Goal: Task Accomplishment & Management: Manage account settings

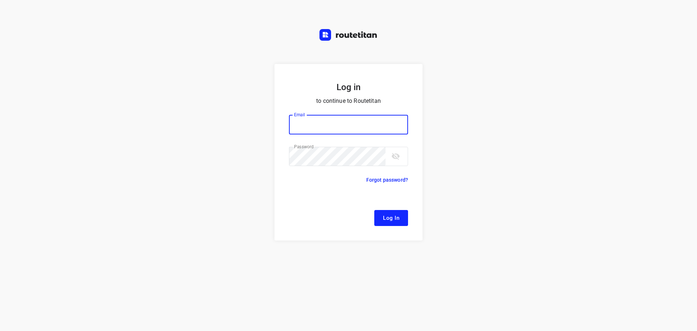
type input "[EMAIL_ADDRESS][DOMAIN_NAME]"
click at [379, 215] on button "Log In" at bounding box center [391, 218] width 34 height 16
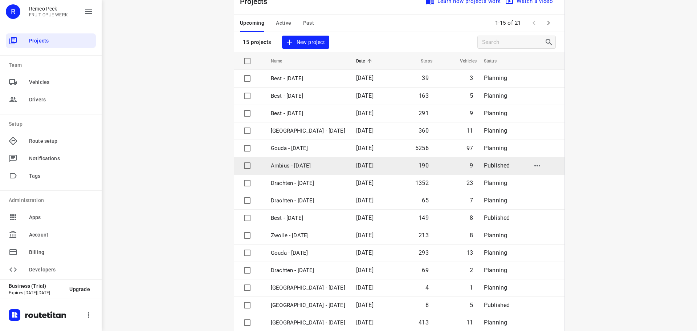
scroll to position [36, 0]
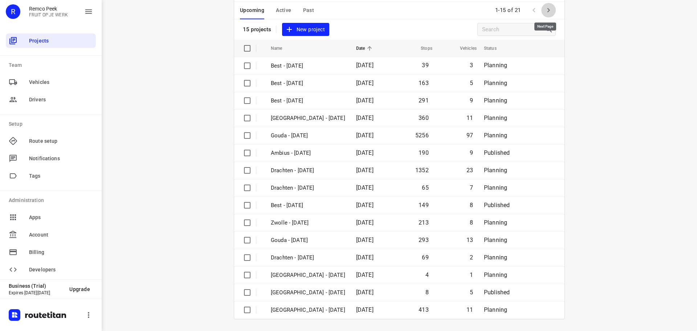
click at [549, 13] on icon "button" at bounding box center [548, 10] width 9 height 9
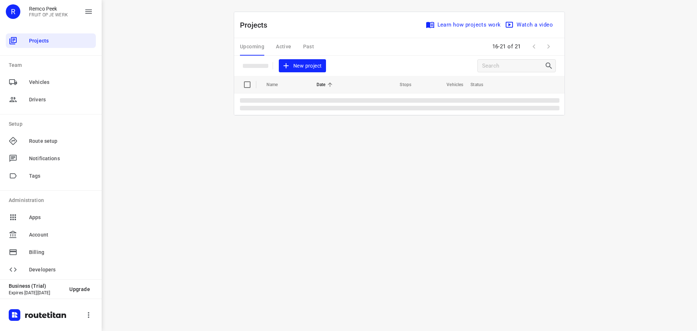
scroll to position [0, 0]
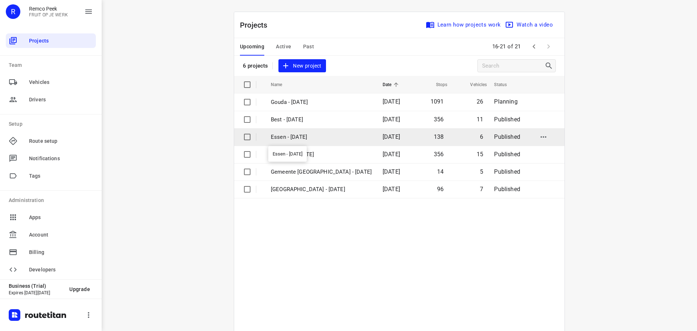
click at [300, 133] on p "Essen - [DATE]" at bounding box center [321, 137] width 101 height 8
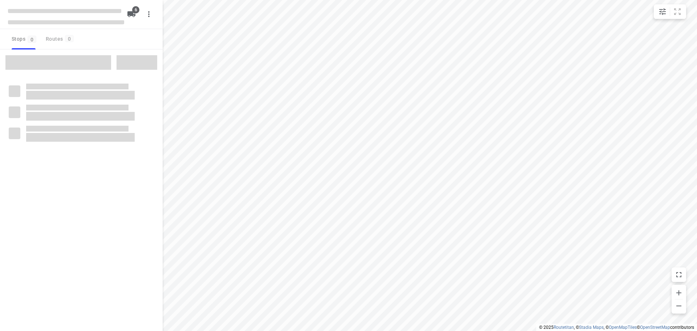
checkbox input "true"
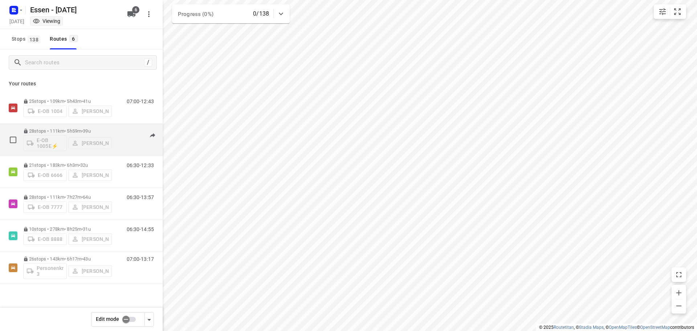
click at [65, 130] on p "28 stops • 111km • 5h59m • 39u" at bounding box center [67, 130] width 89 height 5
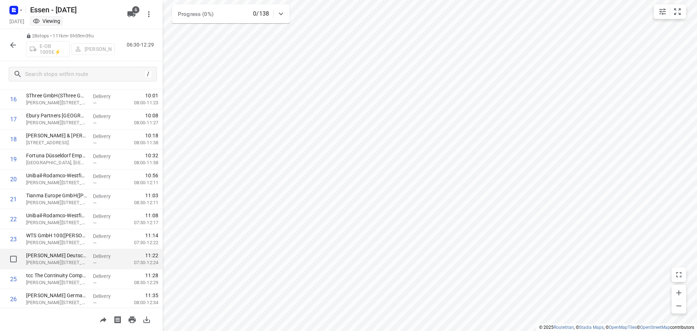
scroll to position [322, 0]
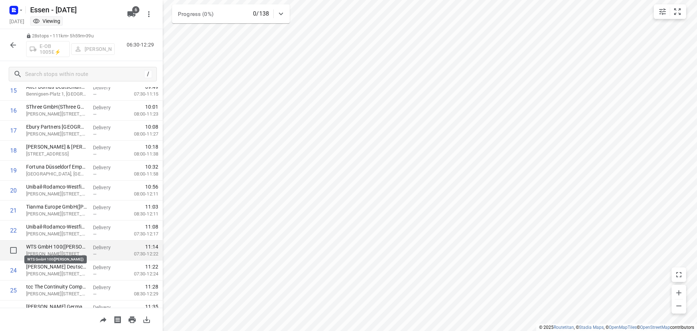
click at [71, 247] on p "WTS GmbH 100([PERSON_NAME])" at bounding box center [56, 246] width 61 height 7
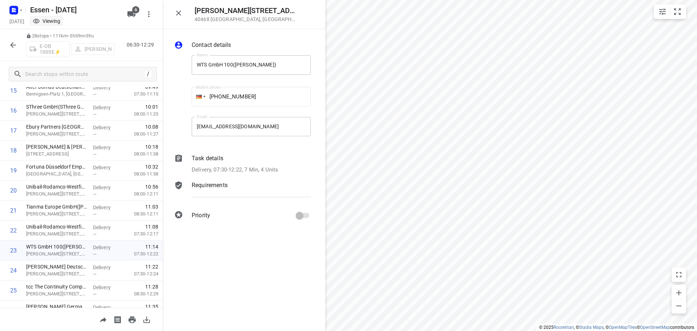
click at [206, 151] on div "Contact details Name WTS GmbH 100([PERSON_NAME]) Name Mobile phone [PHONE_NUMBE…" at bounding box center [244, 131] width 163 height 205
click at [206, 154] on p "Task details" at bounding box center [208, 158] width 32 height 9
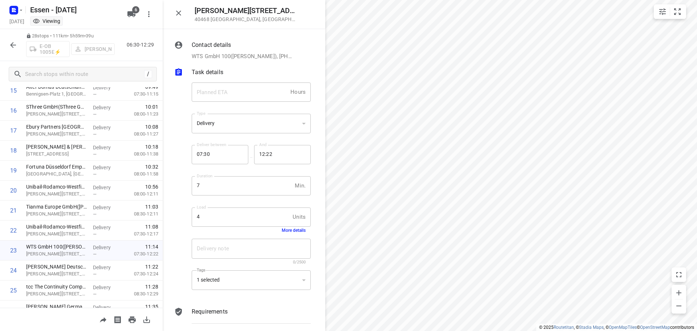
click at [282, 233] on div "Load 4 Units Load More details" at bounding box center [251, 220] width 125 height 34
click at [283, 232] on button "More details" at bounding box center [294, 230] width 24 height 5
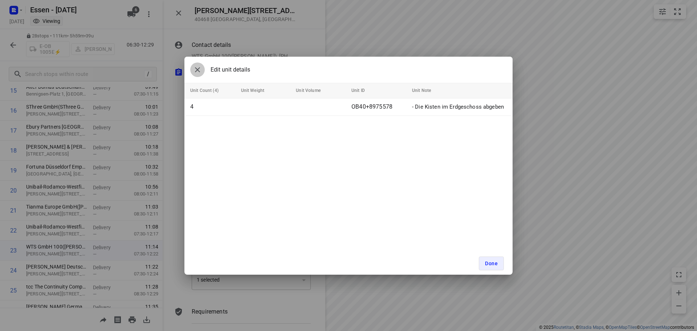
click at [196, 70] on icon "button" at bounding box center [197, 69] width 5 height 5
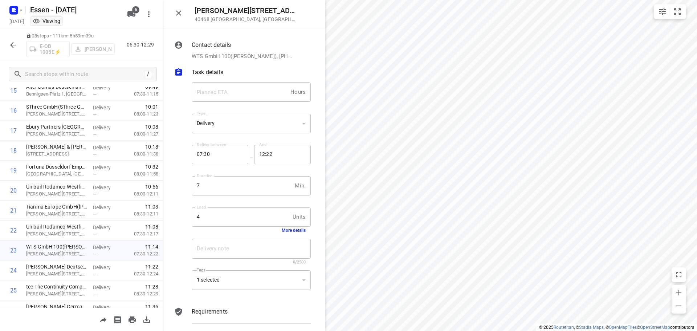
click at [8, 42] on button "button" at bounding box center [13, 45] width 15 height 15
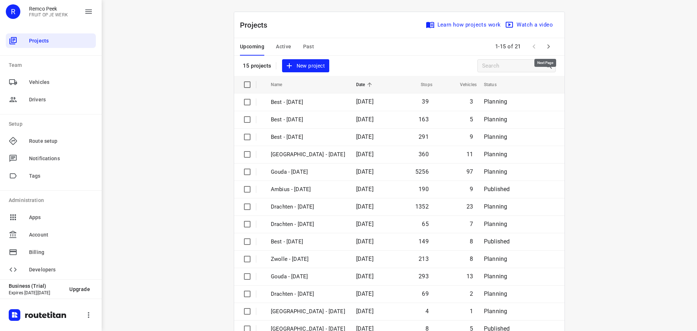
click at [548, 50] on icon "button" at bounding box center [548, 46] width 9 height 9
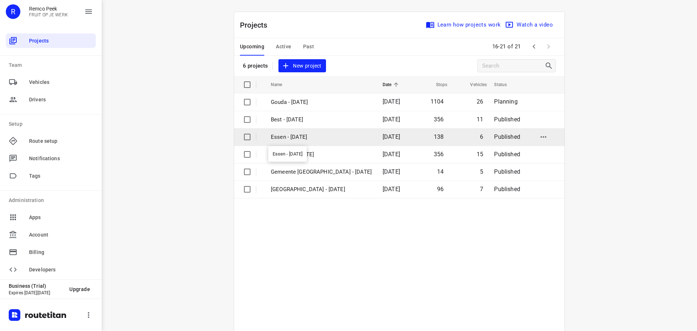
click at [309, 136] on p "Essen - [DATE]" at bounding box center [321, 137] width 101 height 8
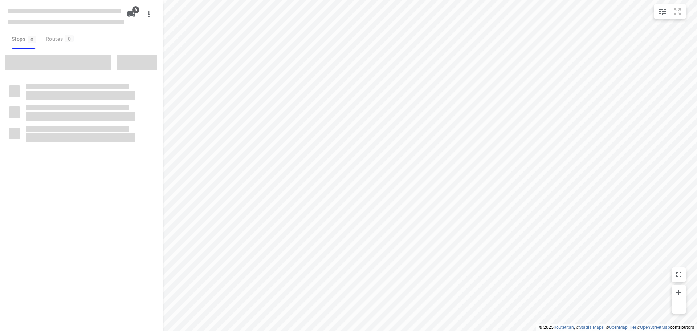
checkbox input "true"
